Goal: Navigation & Orientation: Find specific page/section

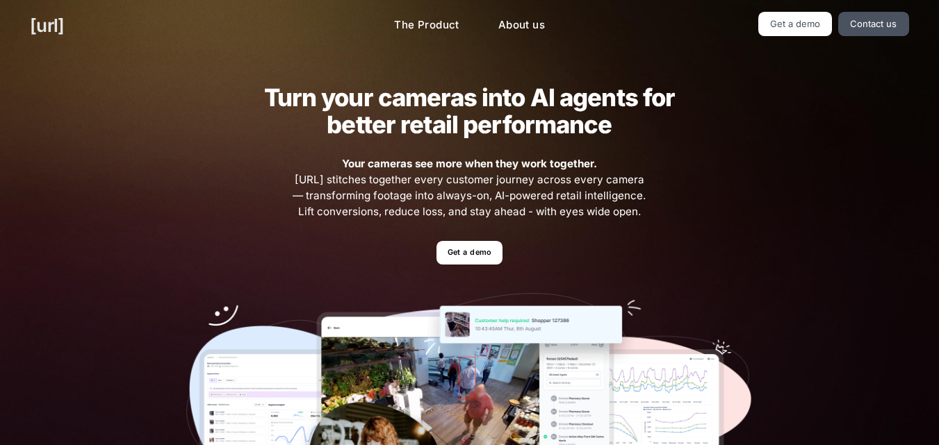
click at [64, 19] on link "[URL]" at bounding box center [47, 25] width 34 height 27
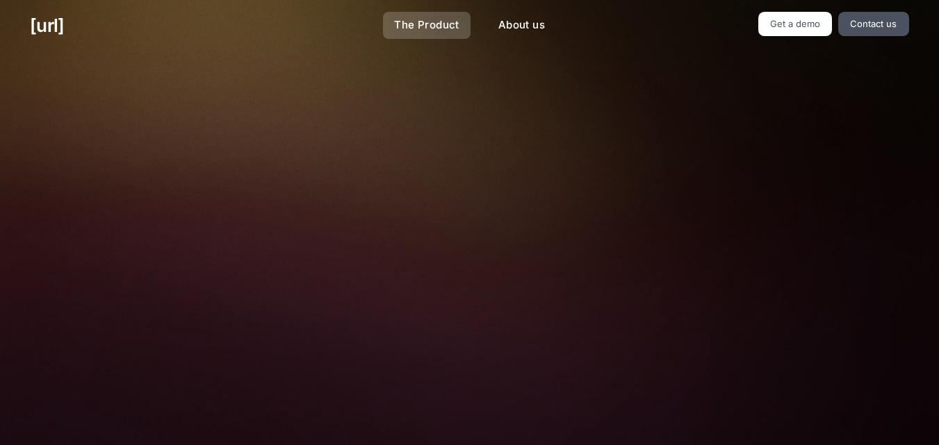
click at [429, 19] on link "The Product" at bounding box center [427, 25] width 88 height 27
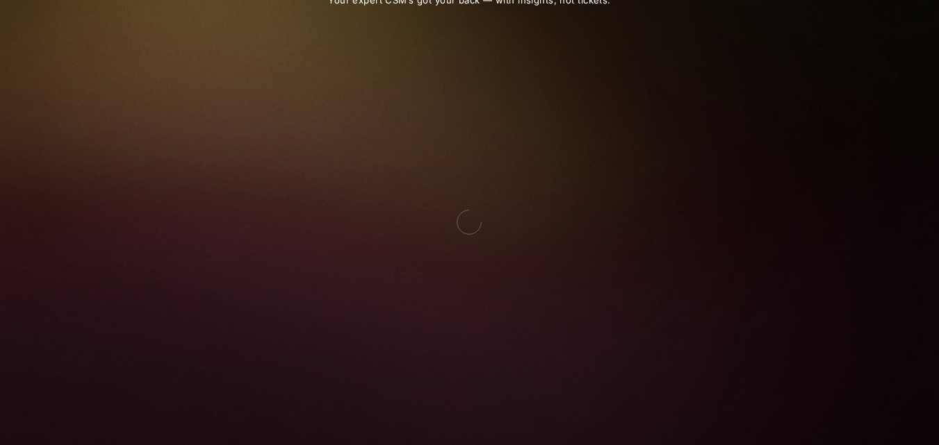
scroll to position [1876, 0]
